Goal: Find specific page/section: Find specific page/section

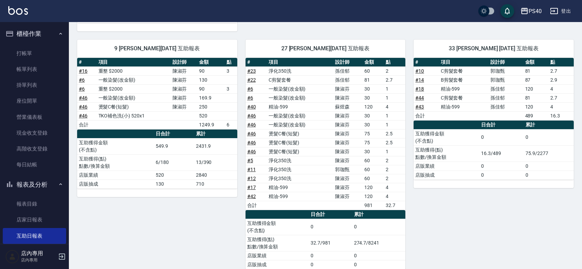
scroll to position [201, 0]
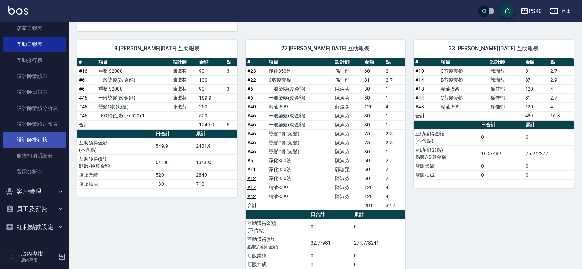
click at [33, 132] on link "設計師排行榜" at bounding box center [34, 140] width 63 height 16
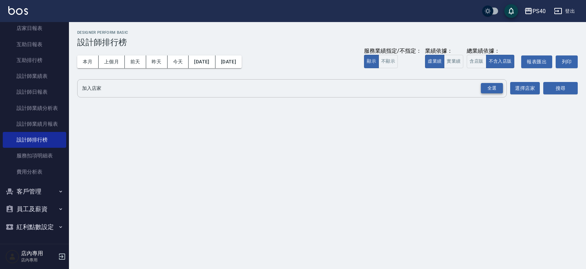
click at [486, 85] on div "全選" at bounding box center [492, 88] width 22 height 11
click at [447, 64] on button "實業績" at bounding box center [453, 61] width 19 height 13
click at [556, 92] on button "搜尋" at bounding box center [560, 88] width 34 height 13
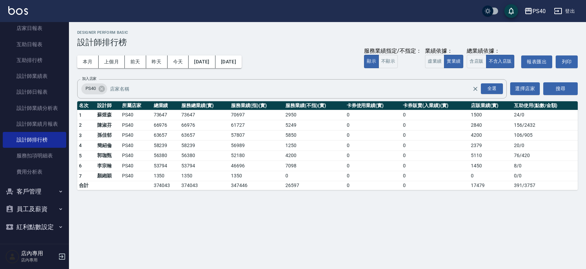
click at [25, 11] on img at bounding box center [18, 10] width 20 height 9
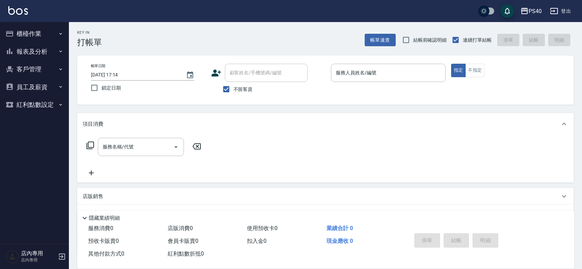
click at [381, 157] on div "服務名稱/代號 服務名稱/代號" at bounding box center [325, 159] width 497 height 48
